Goal: Task Accomplishment & Management: Use online tool/utility

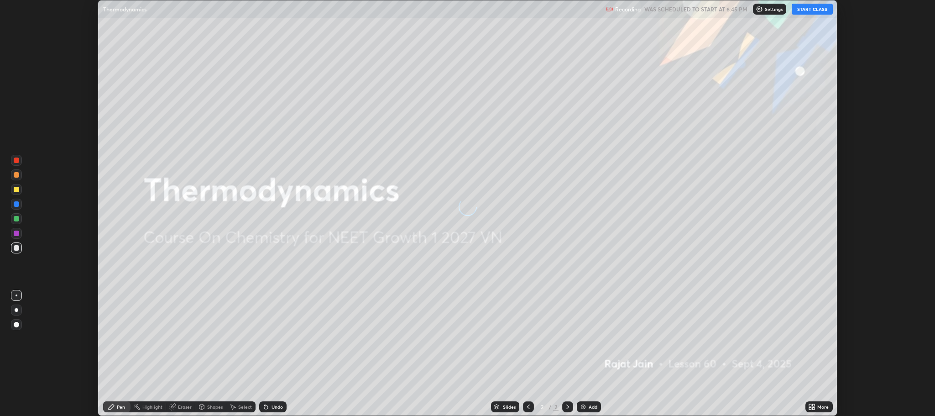
scroll to position [416, 935]
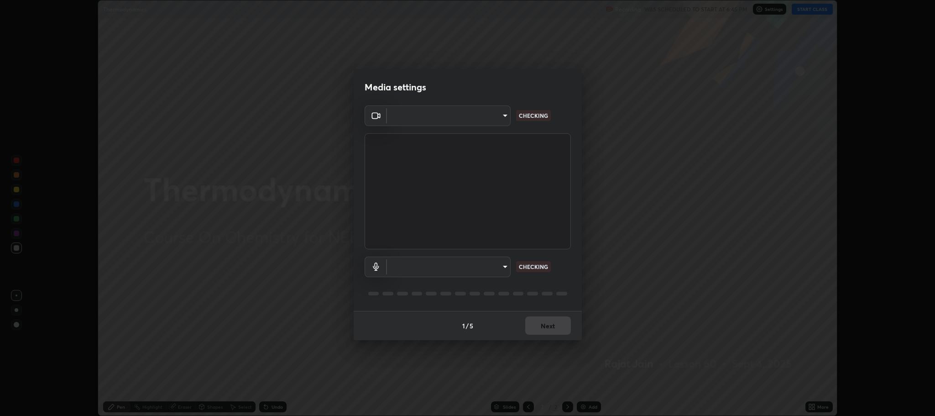
type input "11ae5ff246d08d158b292c9bb26650a353e4513ba1ea0569645e75c22a59fd1d"
type input "communications"
click at [551, 326] on button "Next" at bounding box center [548, 325] width 46 height 18
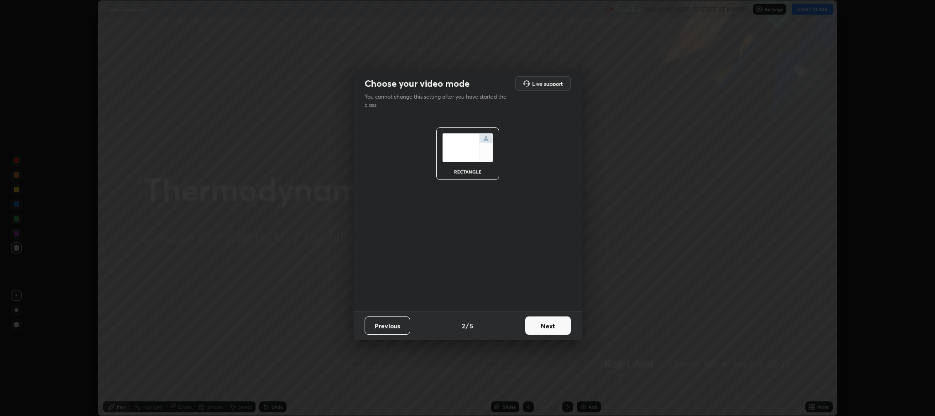
click at [552, 328] on button "Next" at bounding box center [548, 325] width 46 height 18
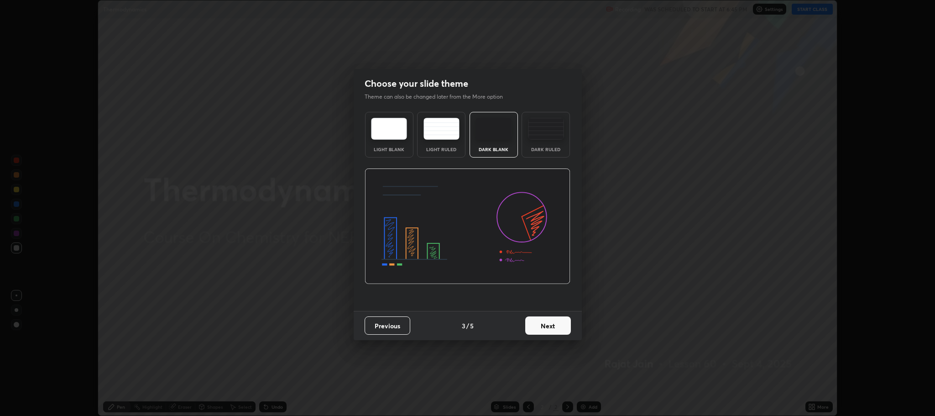
click at [555, 327] on button "Next" at bounding box center [548, 325] width 46 height 18
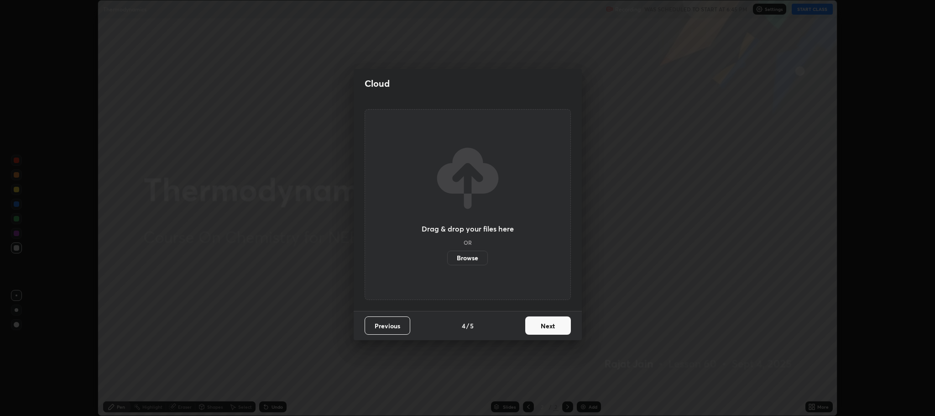
click at [553, 326] on button "Next" at bounding box center [548, 325] width 46 height 18
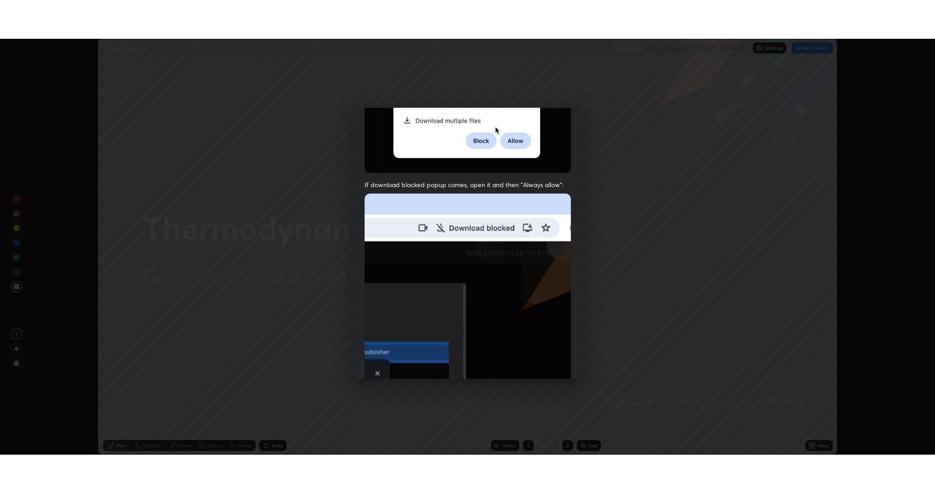
scroll to position [185, 0]
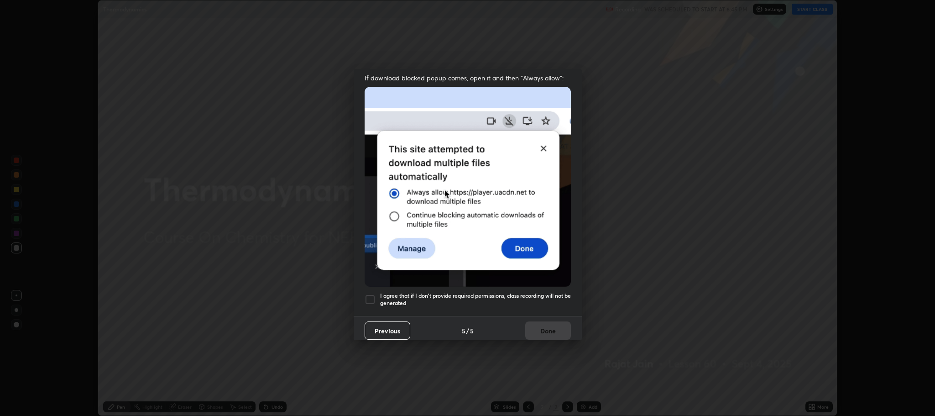
click at [367, 295] on div at bounding box center [370, 299] width 11 height 11
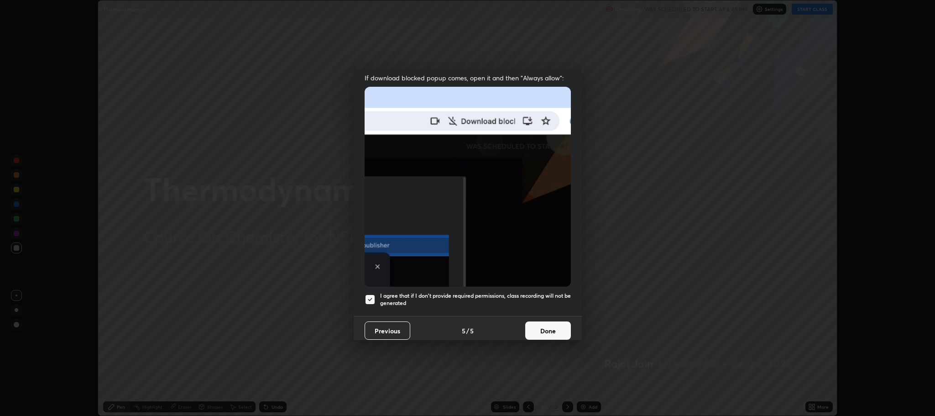
click at [557, 331] on button "Done" at bounding box center [548, 330] width 46 height 18
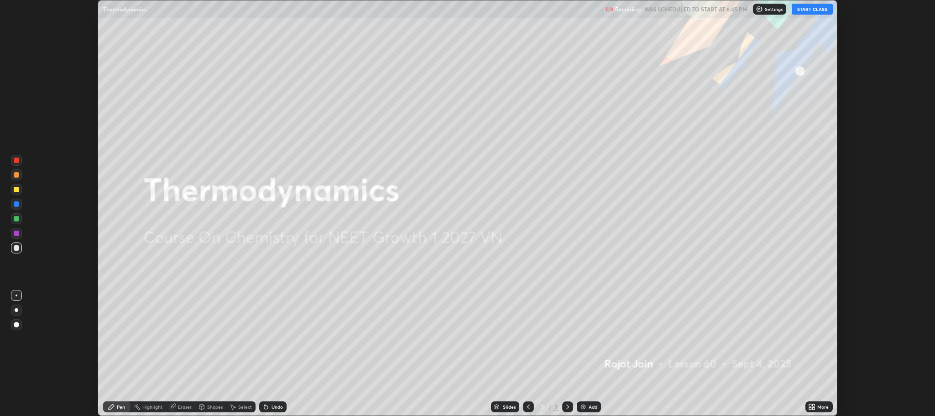
click at [810, 11] on button "START CLASS" at bounding box center [812, 9] width 41 height 11
click at [820, 404] on div "More" at bounding box center [822, 406] width 11 height 5
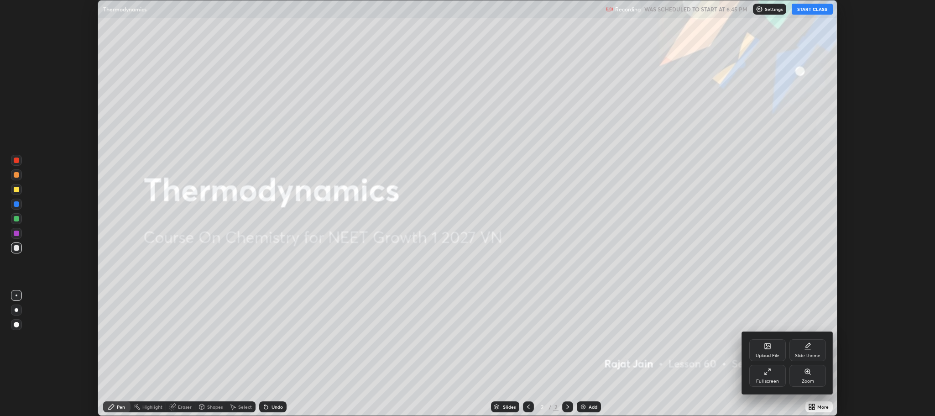
click at [767, 377] on div "Full screen" at bounding box center [767, 376] width 37 height 22
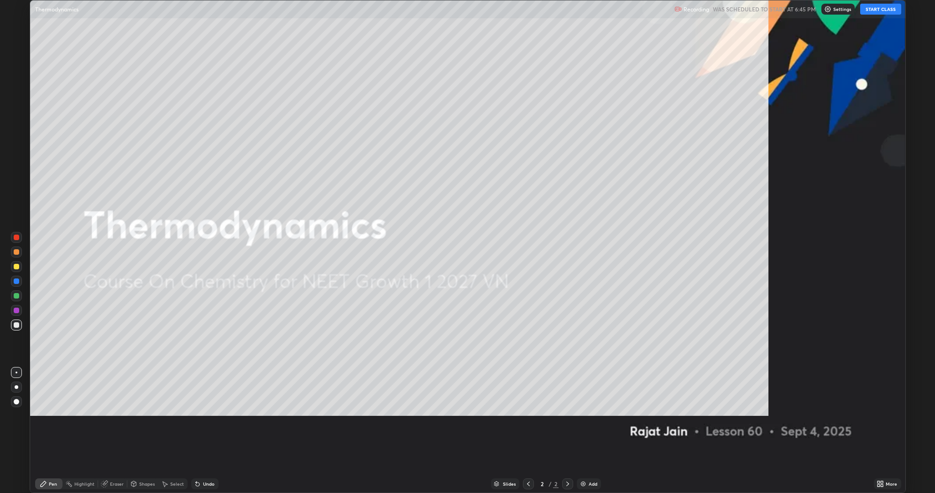
scroll to position [493, 935]
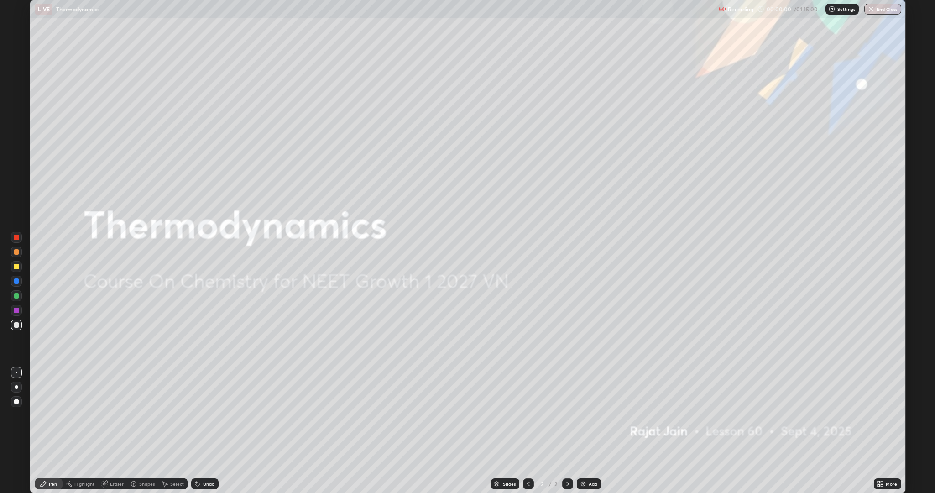
click at [586, 415] on div "Add" at bounding box center [589, 483] width 24 height 11
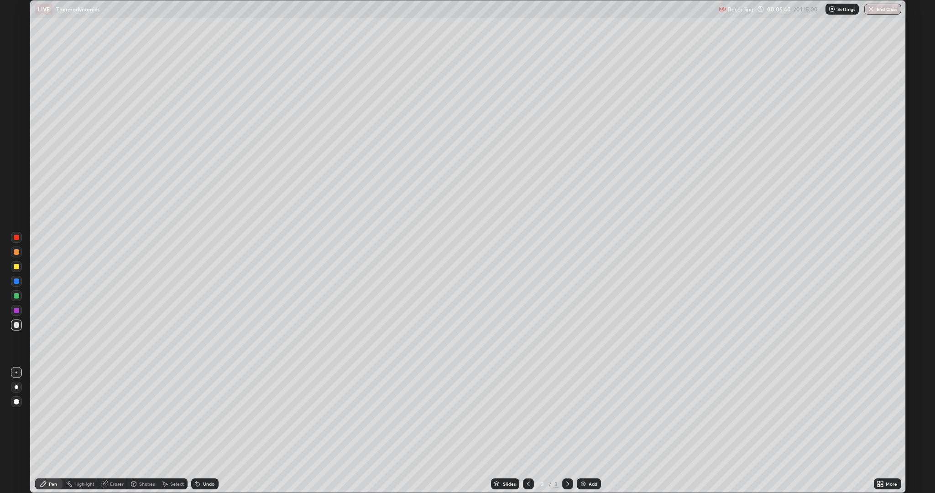
click at [204, 415] on div "Undo" at bounding box center [208, 483] width 11 height 5
click at [149, 415] on div "Shapes" at bounding box center [147, 483] width 16 height 5
click at [104, 415] on icon at bounding box center [104, 484] width 6 height 6
click at [17, 415] on icon at bounding box center [16, 453] width 7 height 8
click at [52, 415] on div "Pen" at bounding box center [53, 483] width 8 height 5
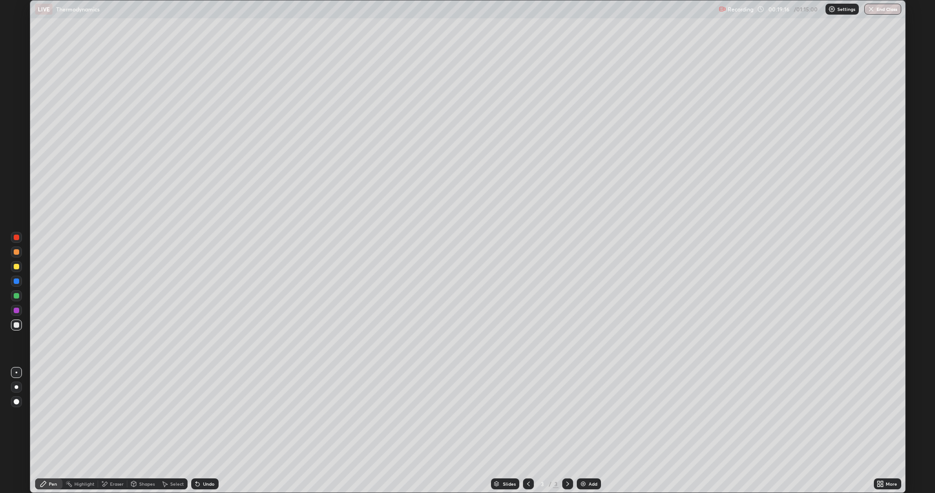
click at [109, 415] on div "Eraser" at bounding box center [112, 483] width 29 height 11
click at [48, 415] on div "Pen" at bounding box center [48, 483] width 27 height 11
click at [592, 415] on div "Add" at bounding box center [593, 483] width 9 height 5
click at [115, 415] on div "Eraser" at bounding box center [117, 483] width 14 height 5
click at [46, 415] on icon at bounding box center [43, 483] width 7 height 7
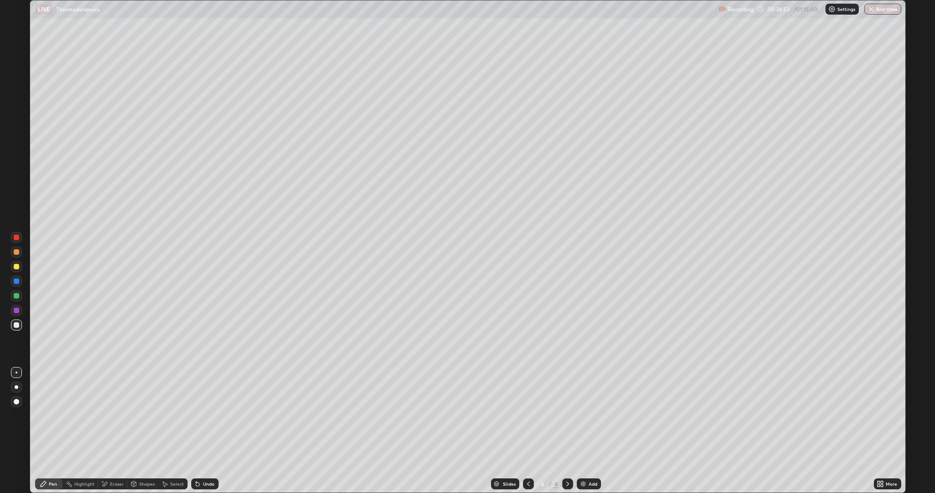
click at [211, 415] on div "Undo" at bounding box center [208, 483] width 11 height 5
click at [14, 266] on div at bounding box center [16, 266] width 5 height 5
click at [16, 325] on div at bounding box center [16, 324] width 5 height 5
click at [15, 264] on div at bounding box center [16, 266] width 5 height 5
click at [600, 415] on div "Add" at bounding box center [589, 483] width 24 height 11
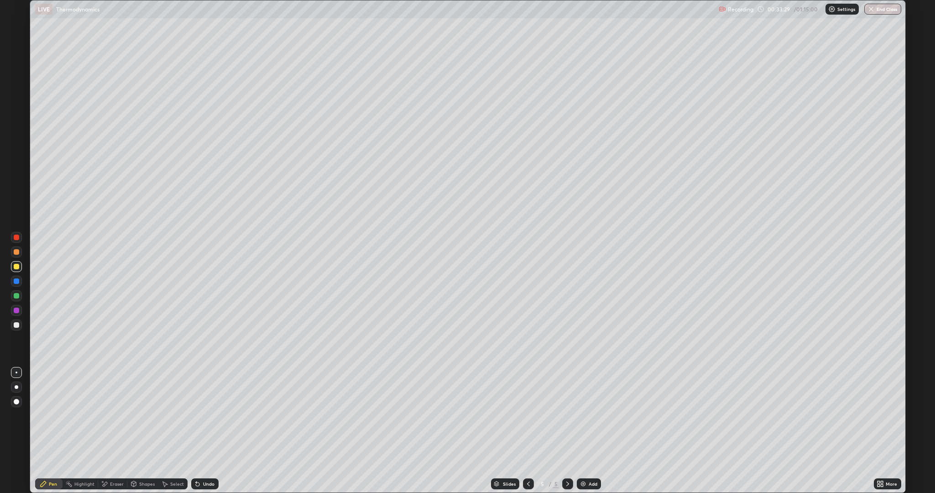
click at [16, 325] on div at bounding box center [16, 324] width 5 height 5
click at [114, 415] on div "Eraser" at bounding box center [112, 483] width 29 height 11
click at [52, 415] on div "Pen" at bounding box center [53, 483] width 8 height 5
click at [204, 415] on div "Undo" at bounding box center [208, 483] width 11 height 5
click at [200, 415] on div "Undo" at bounding box center [204, 483] width 27 height 11
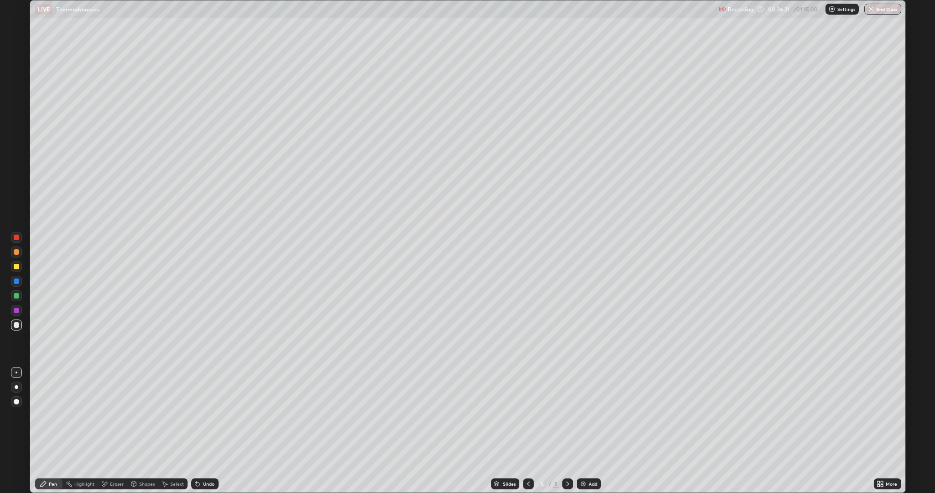
click at [215, 415] on div "Undo" at bounding box center [204, 483] width 27 height 11
click at [592, 415] on div "Add" at bounding box center [593, 483] width 9 height 5
click at [196, 415] on icon at bounding box center [196, 481] width 1 height 1
click at [206, 415] on div "Undo" at bounding box center [208, 483] width 11 height 5
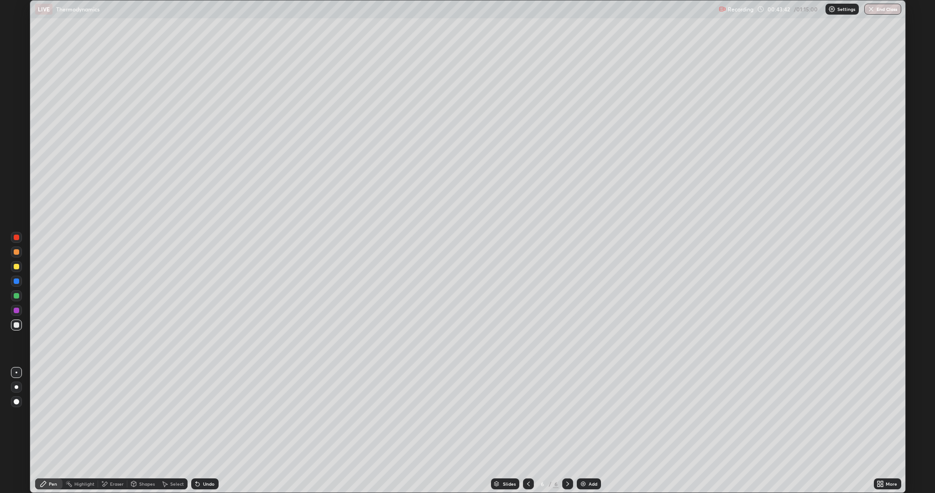
click at [201, 415] on div "Undo" at bounding box center [204, 483] width 27 height 11
click at [582, 415] on img at bounding box center [583, 483] width 7 height 7
click at [196, 415] on icon at bounding box center [198, 484] width 4 height 4
click at [118, 415] on div "Eraser" at bounding box center [117, 483] width 14 height 5
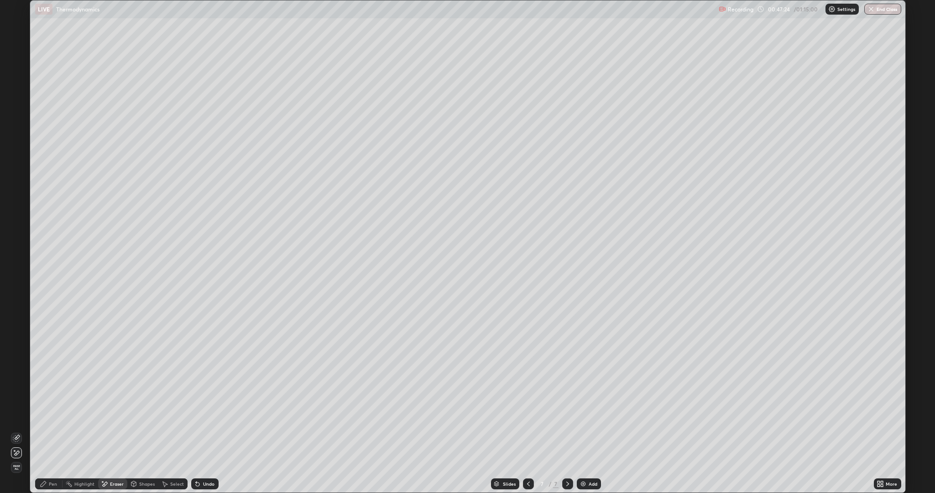
click at [52, 415] on div "Pen" at bounding box center [53, 483] width 8 height 5
click at [196, 415] on icon at bounding box center [198, 484] width 4 height 4
click at [592, 415] on div "Add" at bounding box center [593, 483] width 9 height 5
click at [527, 415] on icon at bounding box center [528, 483] width 7 height 7
click at [207, 415] on div "Undo" at bounding box center [208, 483] width 11 height 5
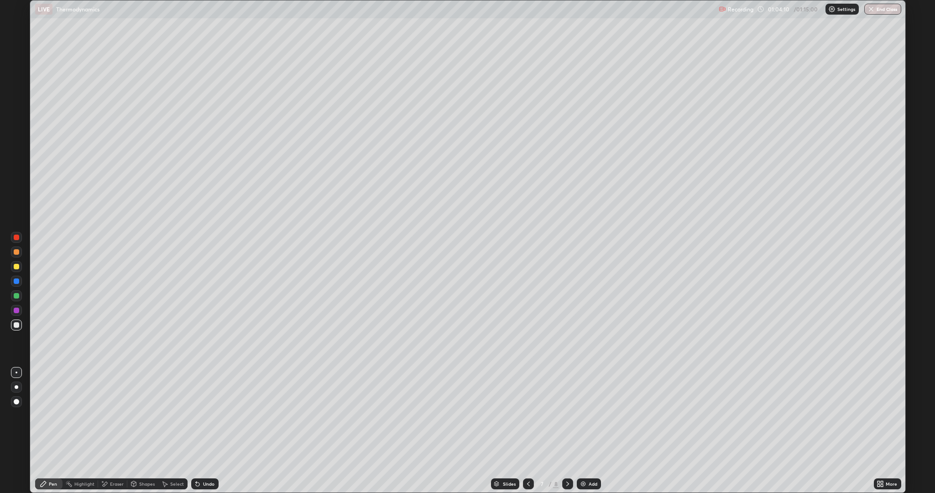
click at [586, 415] on div "Add" at bounding box center [589, 483] width 24 height 11
click at [528, 415] on icon at bounding box center [528, 483] width 3 height 5
click at [564, 415] on div at bounding box center [567, 483] width 11 height 11
click at [565, 415] on icon at bounding box center [567, 483] width 7 height 7
click at [527, 415] on icon at bounding box center [528, 483] width 7 height 7
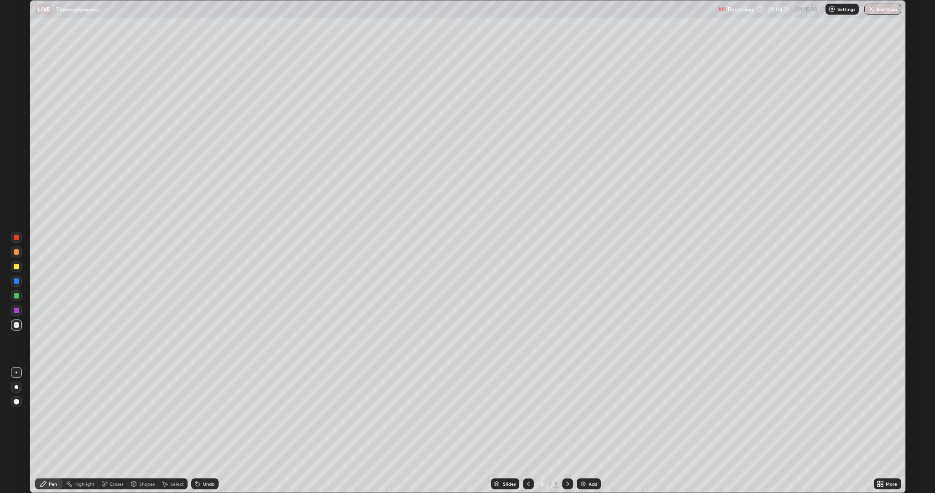
click at [527, 415] on icon at bounding box center [528, 483] width 7 height 7
click at [569, 415] on icon at bounding box center [567, 483] width 7 height 7
click at [567, 415] on icon at bounding box center [567, 483] width 7 height 7
click at [196, 415] on icon at bounding box center [198, 484] width 4 height 4
click at [204, 415] on div "Undo" at bounding box center [204, 483] width 27 height 11
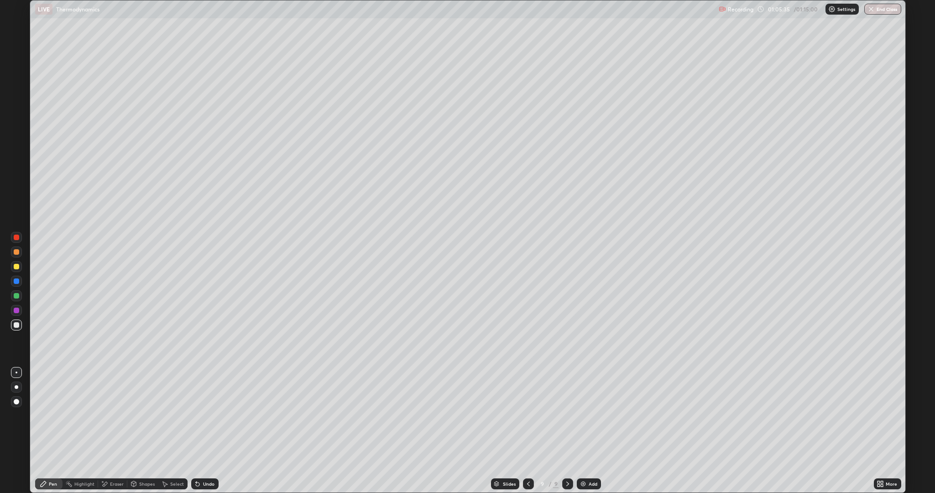
click at [203, 415] on div "Undo" at bounding box center [208, 483] width 11 height 5
click at [196, 415] on icon at bounding box center [198, 484] width 4 height 4
click at [592, 415] on div "Add" at bounding box center [593, 483] width 9 height 5
click at [880, 13] on button "End Class" at bounding box center [883, 9] width 36 height 11
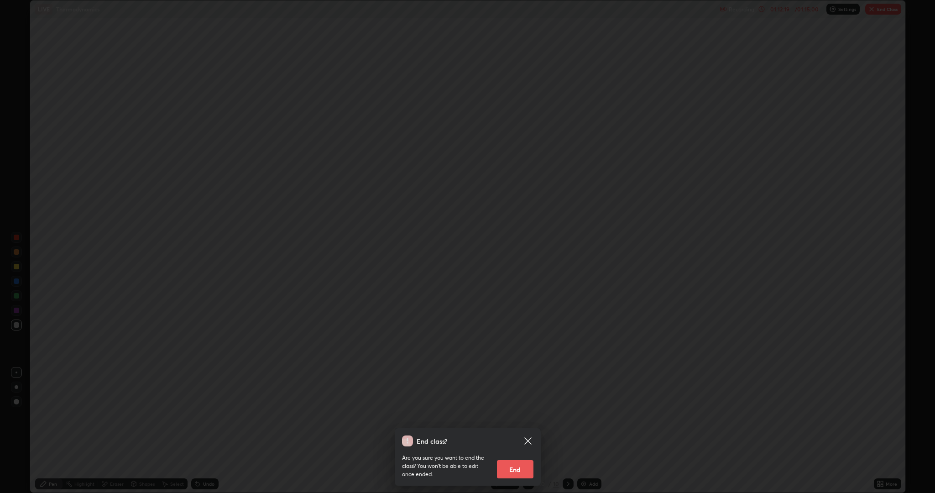
click at [513, 415] on button "End" at bounding box center [515, 469] width 37 height 18
